Goal: Information Seeking & Learning: Learn about a topic

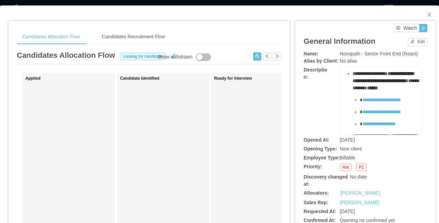
scroll to position [51, 0]
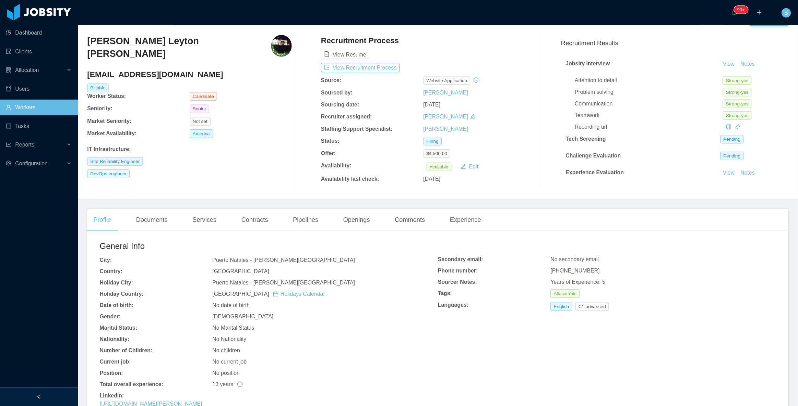
scroll to position [17, 0]
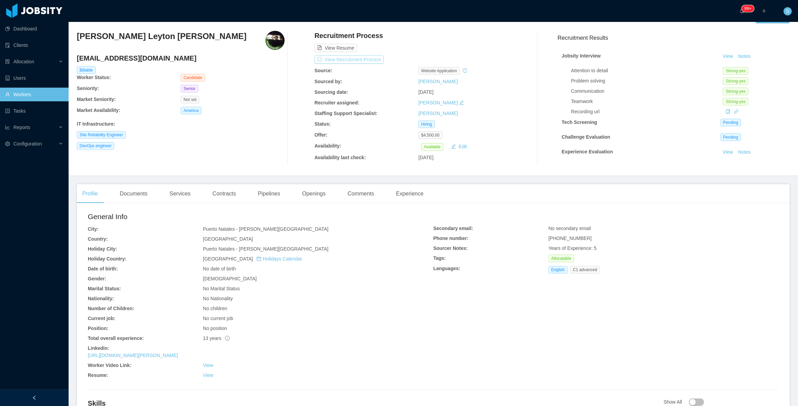
click at [372, 59] on button "View Recruitment Process" at bounding box center [348, 60] width 69 height 8
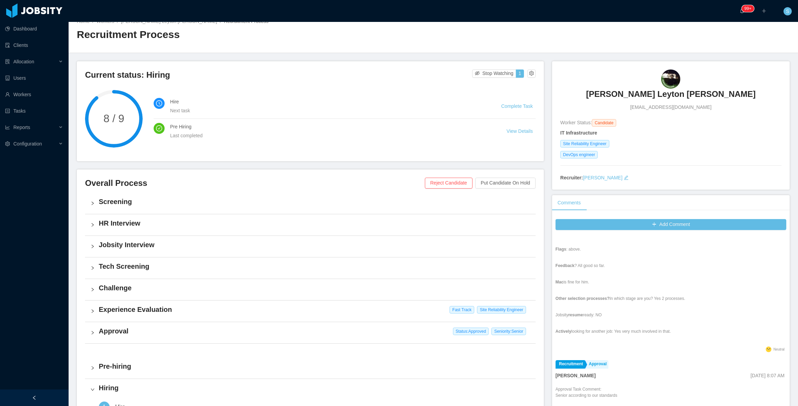
scroll to position [156, 0]
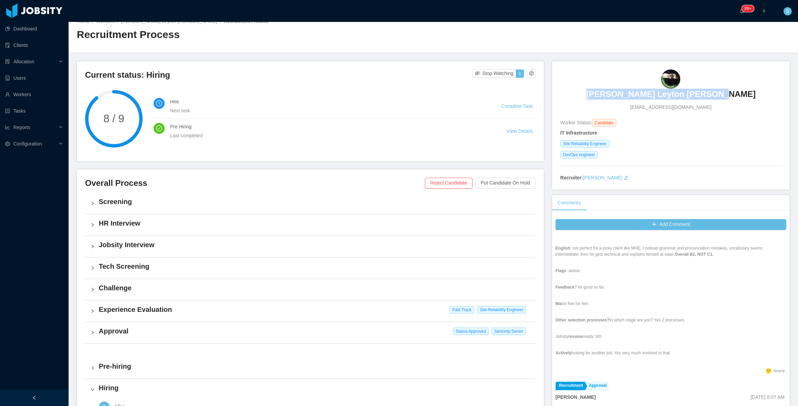
copy h3 "Gerardo Patricio Leyton Leiva"
drag, startPoint x: 598, startPoint y: 78, endPoint x: 752, endPoint y: 87, distance: 154.2
click at [438, 87] on div "Gerardo Patricio Leyton Leiva gpleyton@gmail.com" at bounding box center [670, 90] width 221 height 41
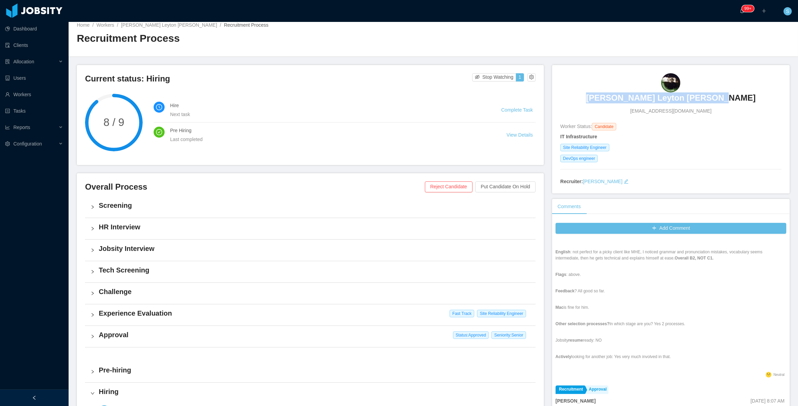
scroll to position [0, 0]
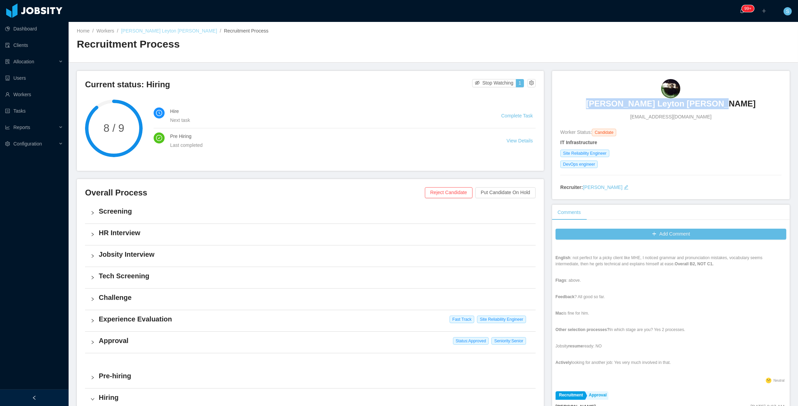
click at [157, 30] on link "Gerardo Patricio Leyton Leiva" at bounding box center [169, 30] width 96 height 5
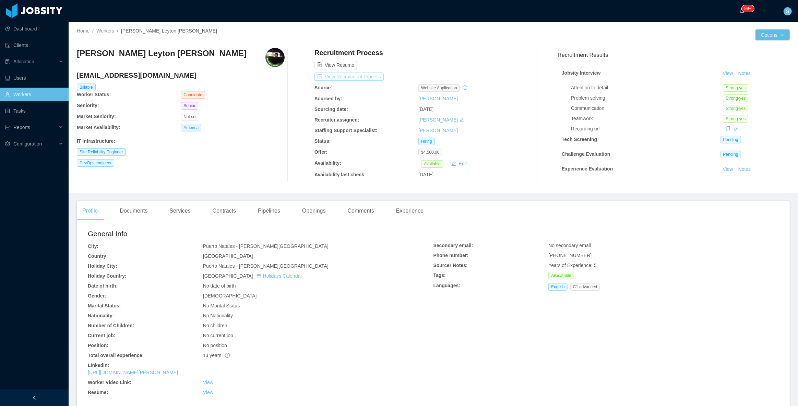
click at [349, 75] on button "View Recruitment Process" at bounding box center [348, 77] width 69 height 8
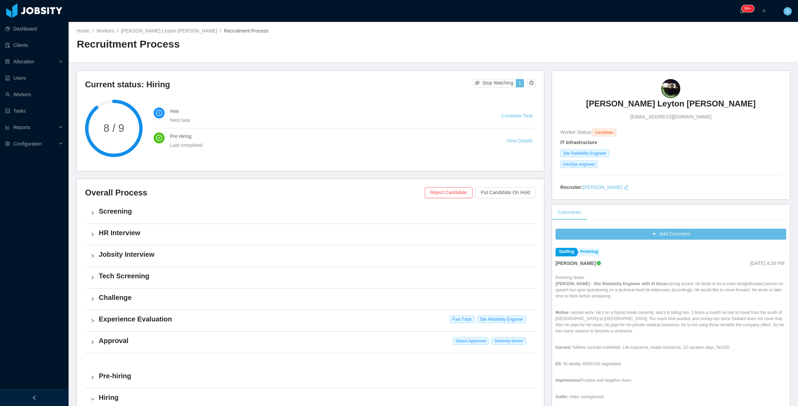
click at [107, 223] on h4 "HR Interview" at bounding box center [314, 233] width 431 height 10
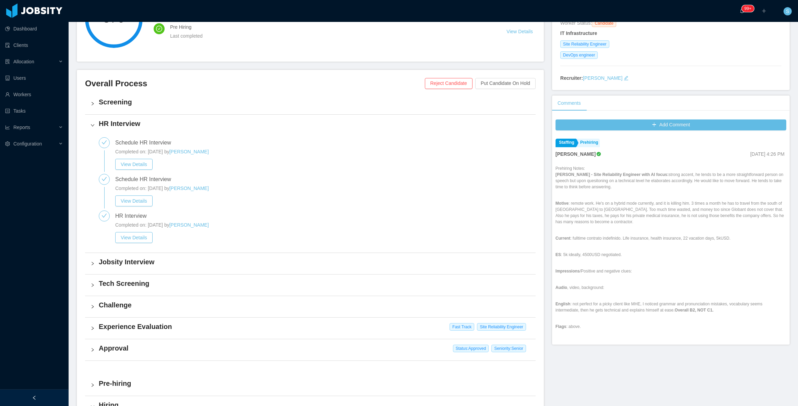
scroll to position [124, 0]
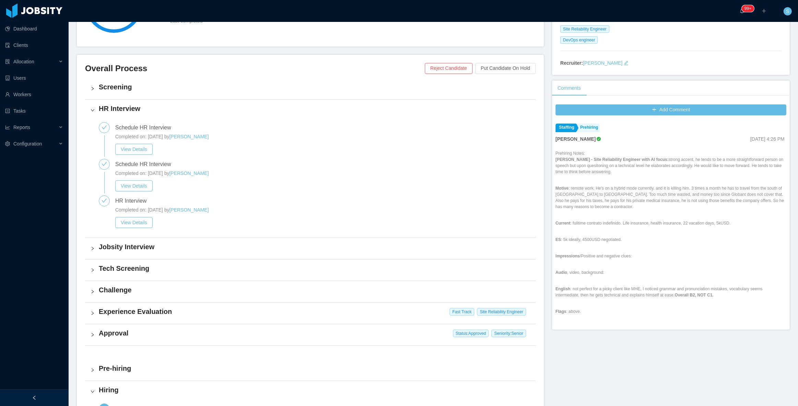
click at [129, 223] on h4 "Jobsity Interview" at bounding box center [314, 247] width 431 height 10
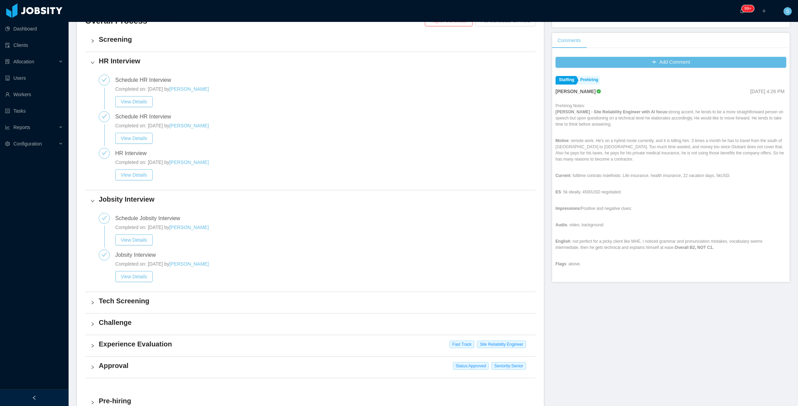
scroll to position [218, 0]
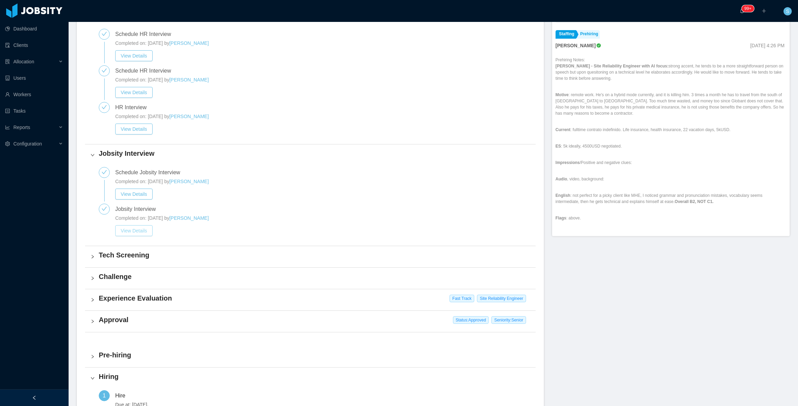
click at [136, 223] on button "View Details" at bounding box center [133, 231] width 37 height 11
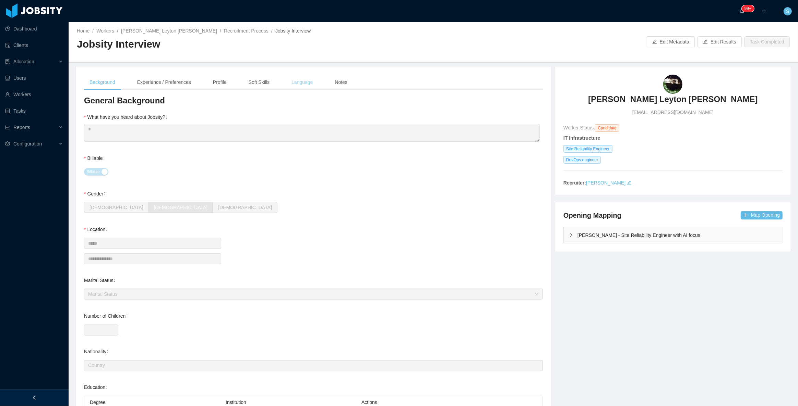
click at [302, 77] on div "Language" at bounding box center [302, 82] width 32 height 15
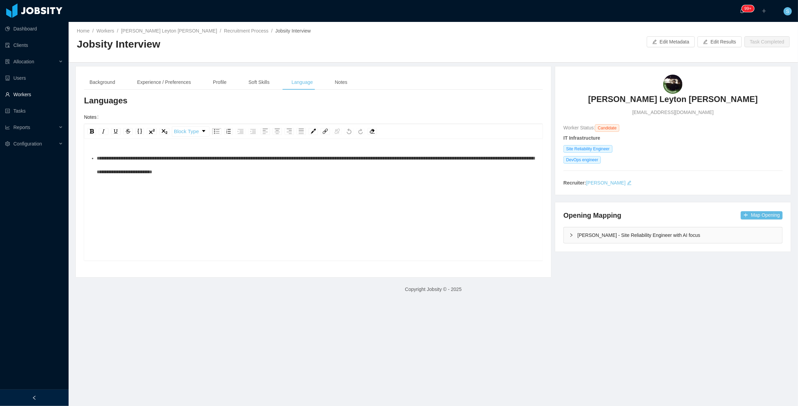
click at [31, 94] on link "Workers" at bounding box center [34, 95] width 58 height 14
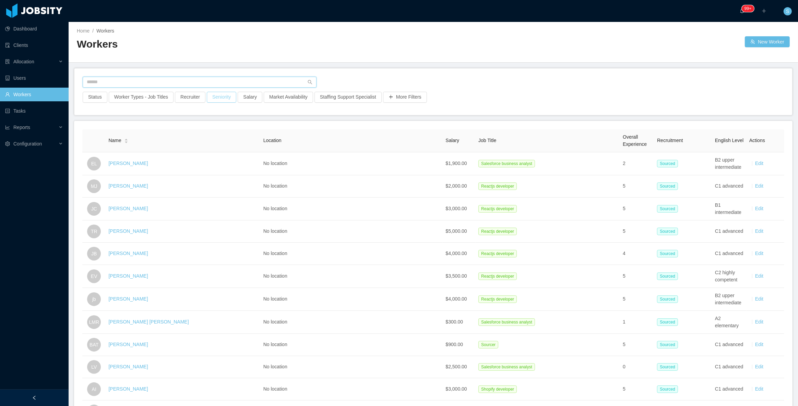
click at [222, 80] on input "text" at bounding box center [200, 82] width 234 height 11
paste input "**********"
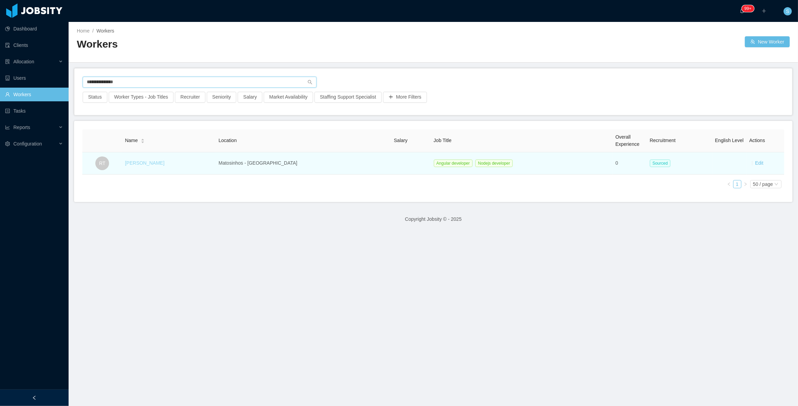
type input "**********"
click at [146, 165] on link "Ricardo Tavares" at bounding box center [144, 162] width 39 height 5
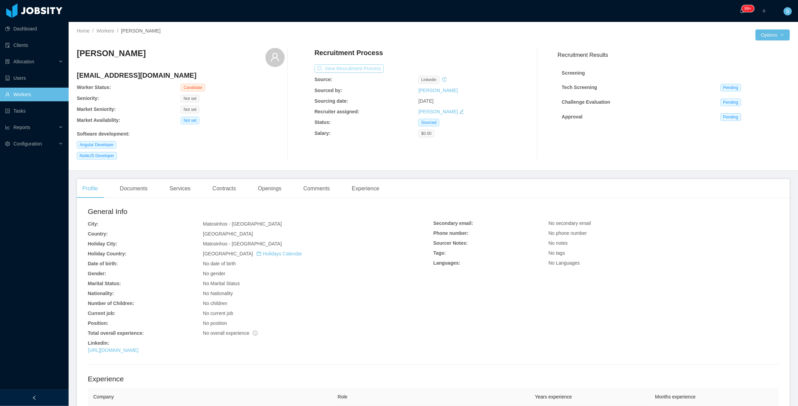
click at [363, 69] on button "View Recruitment Process" at bounding box center [348, 68] width 69 height 8
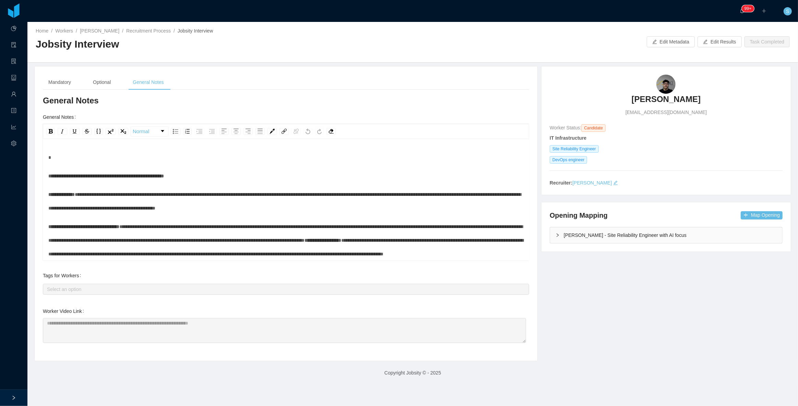
scroll to position [337, 0]
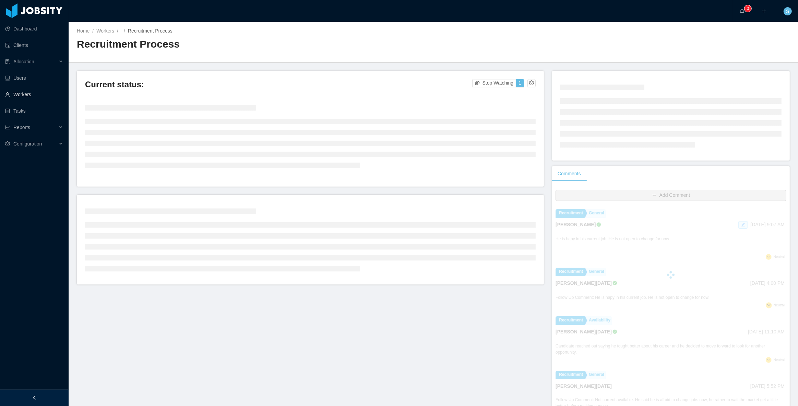
click at [34, 96] on link "Workers" at bounding box center [34, 95] width 58 height 14
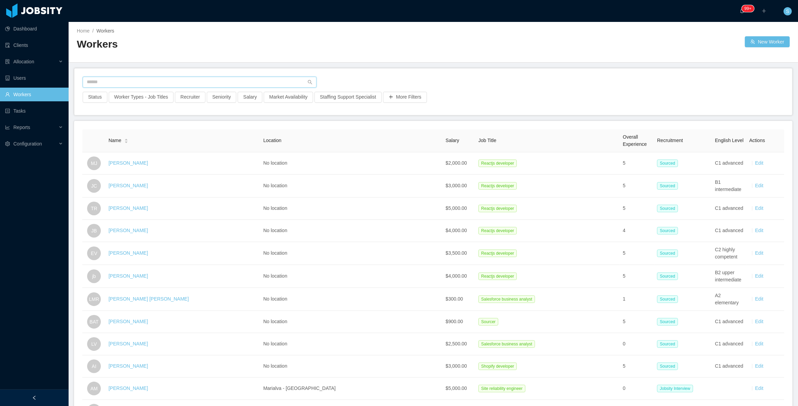
click at [177, 77] on input "text" at bounding box center [200, 82] width 234 height 11
paste input "**********"
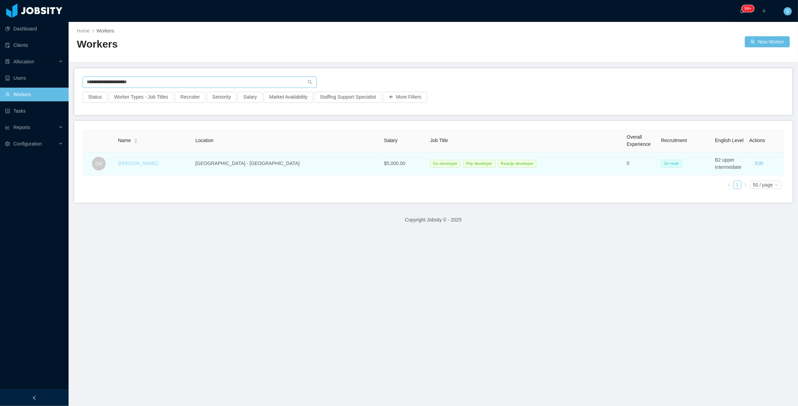
type input "**********"
click at [139, 162] on link "Osvaldo Abel" at bounding box center [137, 163] width 39 height 5
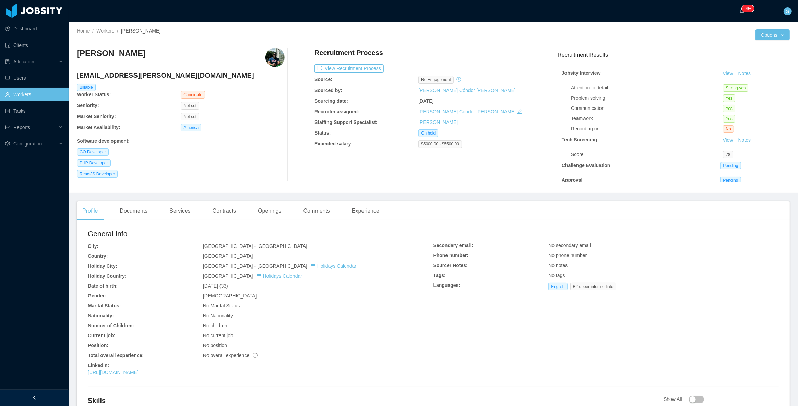
click at [52, 96] on link "Workers" at bounding box center [34, 95] width 58 height 14
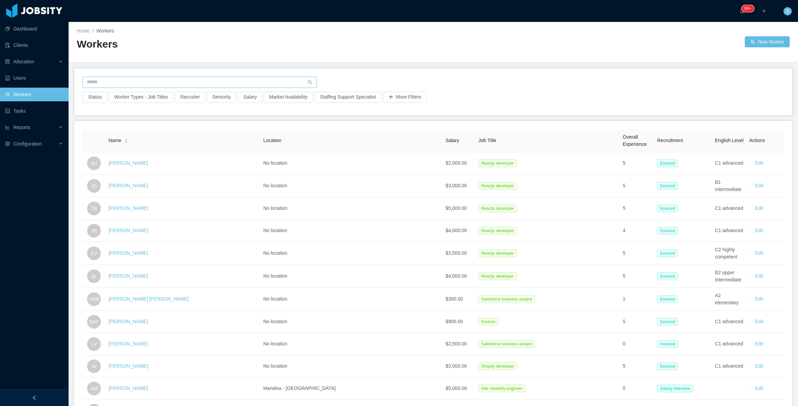
click at [142, 78] on input "text" at bounding box center [200, 82] width 234 height 11
paste input "**********"
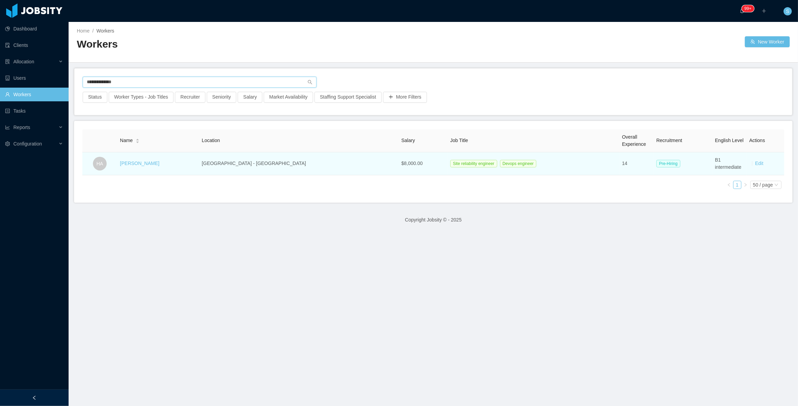
type input "**********"
click at [142, 168] on td "Horacio Arroyo" at bounding box center [158, 164] width 82 height 23
click at [147, 164] on link "Horacio Arroyo" at bounding box center [139, 163] width 39 height 5
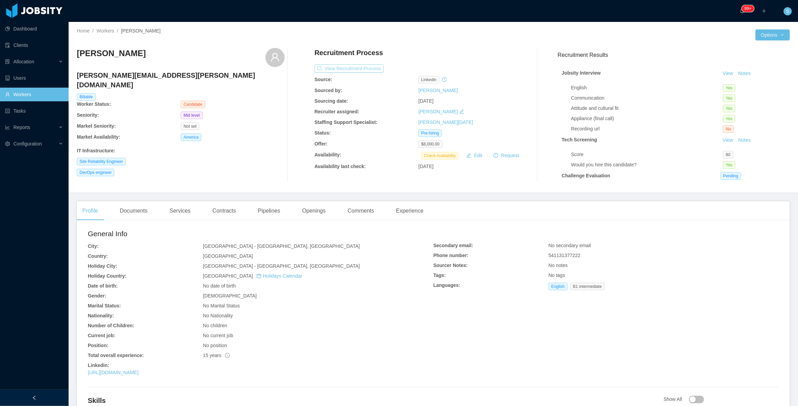
click at [350, 68] on button "View Recruitment Process" at bounding box center [348, 68] width 69 height 8
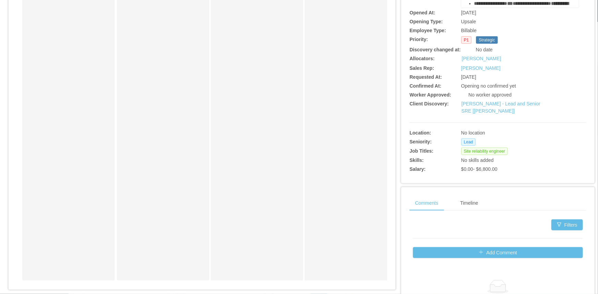
scroll to position [156, 0]
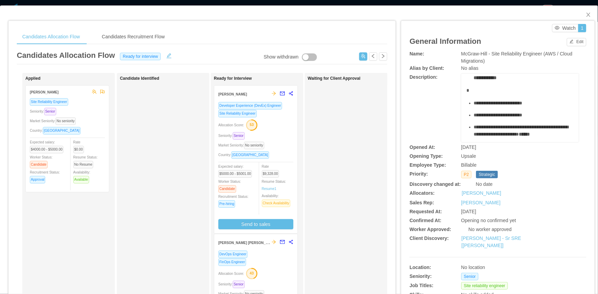
scroll to position [124, 0]
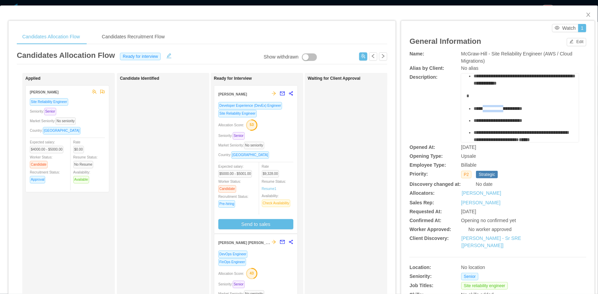
drag, startPoint x: 508, startPoint y: 130, endPoint x: 482, endPoint y: 130, distance: 26.1
click at [482, 111] on span "**********" at bounding box center [498, 108] width 49 height 5
copy span "**********"
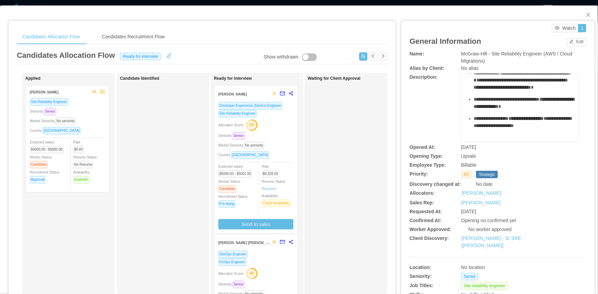
scroll to position [315, 0]
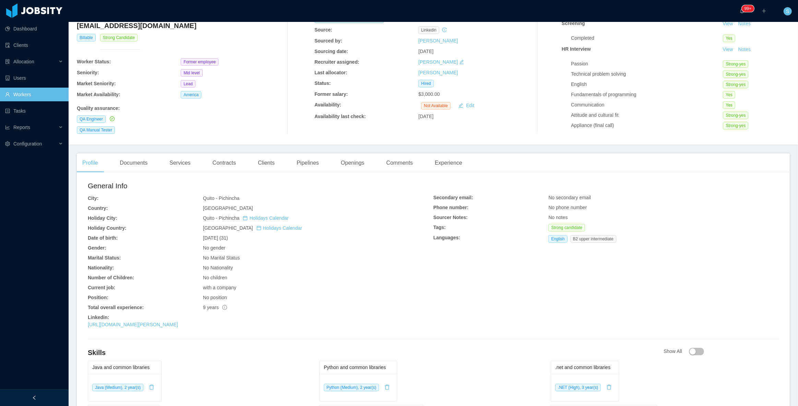
scroll to position [93, 0]
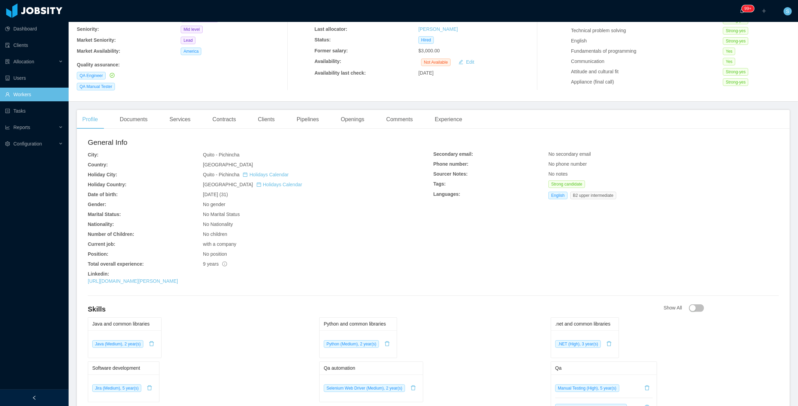
click at [199, 286] on div "General Info City: [GEOGRAPHIC_DATA] - [GEOGRAPHIC_DATA] Country: [GEOGRAPHIC_D…" at bounding box center [260, 212] width 345 height 151
click at [178, 283] on link "[URL][DOMAIN_NAME][PERSON_NAME]" at bounding box center [133, 281] width 90 height 5
